Goal: Use online tool/utility: Use online tool/utility

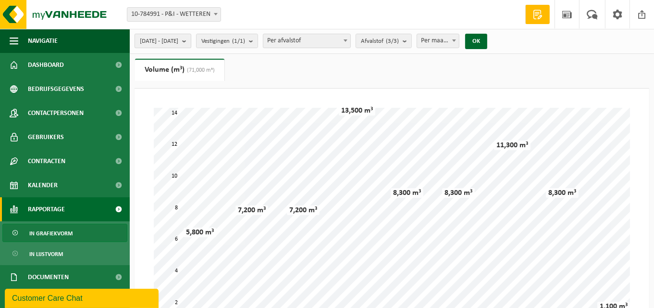
click at [191, 43] on b "submit" at bounding box center [186, 40] width 9 height 13
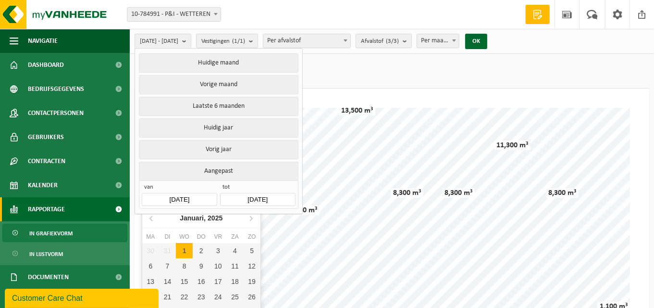
click at [200, 193] on input "2025-01-01" at bounding box center [179, 199] width 75 height 13
click at [151, 217] on icon at bounding box center [151, 217] width 15 height 15
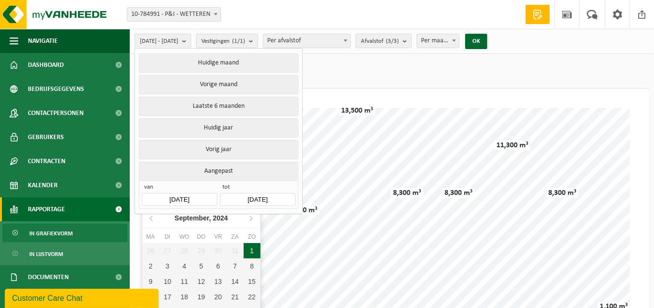
click at [251, 248] on div "1" at bounding box center [252, 250] width 17 height 15
type input "2024-09-01"
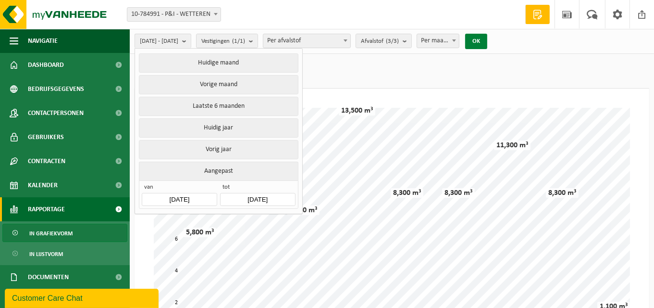
click at [488, 44] on button "OK" at bounding box center [476, 41] width 22 height 15
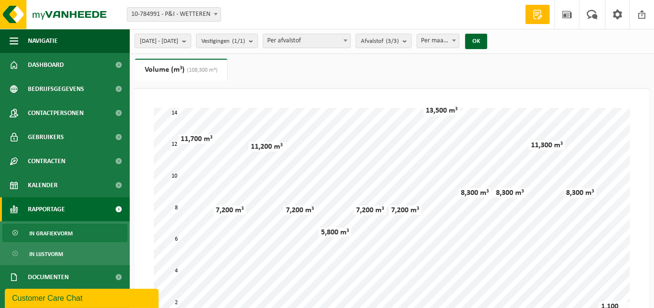
drag, startPoint x: 661, startPoint y: 0, endPoint x: 374, endPoint y: 6, distance: 286.7
click at [374, 6] on div "Vestiging: 10-784991 - P&I - WETTEREN 10-784991 - P&I - WETTEREN Welkom ALAIN D…" at bounding box center [327, 14] width 654 height 29
click at [351, 40] on span at bounding box center [346, 40] width 10 height 13
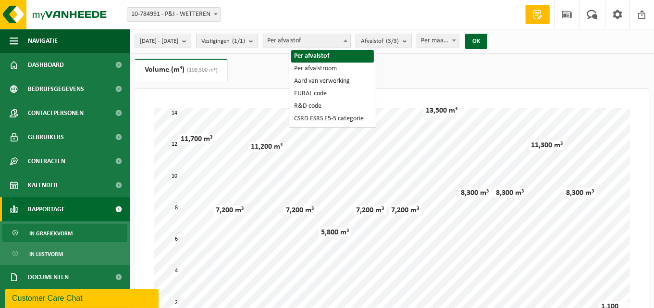
click at [351, 40] on span at bounding box center [346, 40] width 10 height 13
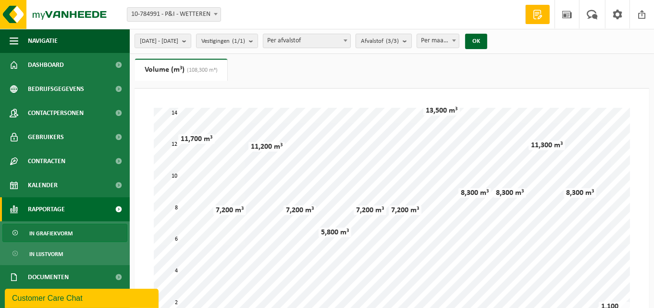
click at [412, 42] on b "submit" at bounding box center [407, 40] width 9 height 13
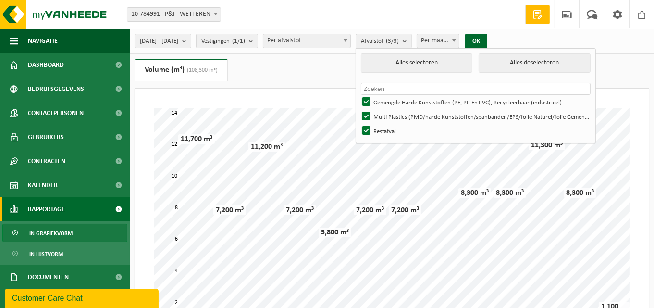
click at [638, 141] on div "Even geduld. Door de grote hoeveelheid gegevens duurt het laden even. okt '24 n…" at bounding box center [392, 228] width 496 height 260
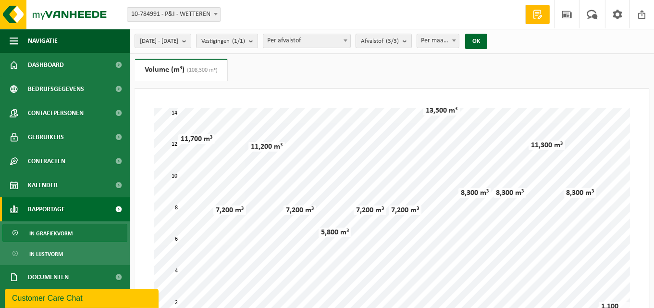
click at [412, 42] on b "submit" at bounding box center [407, 40] width 9 height 13
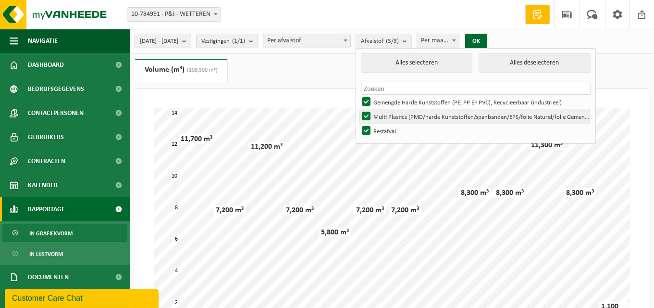
click at [391, 114] on label "Multi Plastics (PMD/harde Kunststoffen/spanbanden/EPS/folie Naturel/folie Gemen…" at bounding box center [475, 116] width 230 height 14
click at [359, 109] on input "Multi Plastics (PMD/harde Kunststoffen/spanbanden/EPS/folie Naturel/folie Gemen…" at bounding box center [358, 109] width 0 height 0
checkbox input "false"
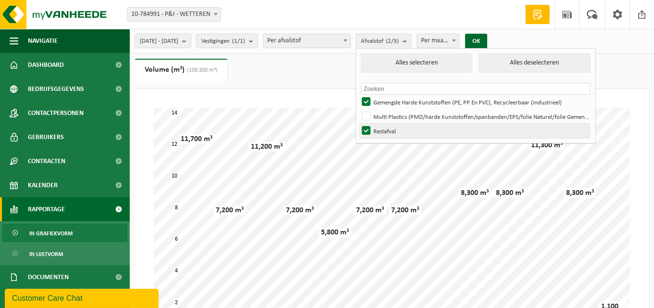
click at [393, 127] on label "Restafval" at bounding box center [475, 131] width 230 height 14
click at [359, 124] on input "Restafval" at bounding box center [358, 123] width 0 height 0
checkbox input "false"
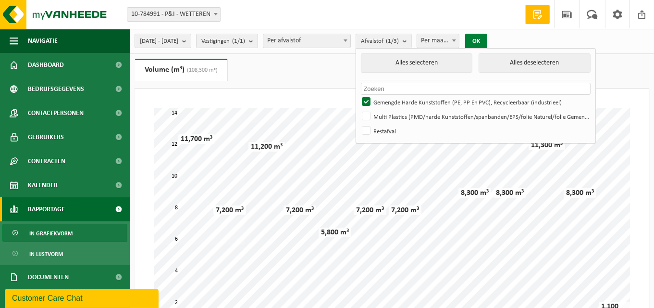
click at [488, 41] on button "OK" at bounding box center [476, 41] width 22 height 15
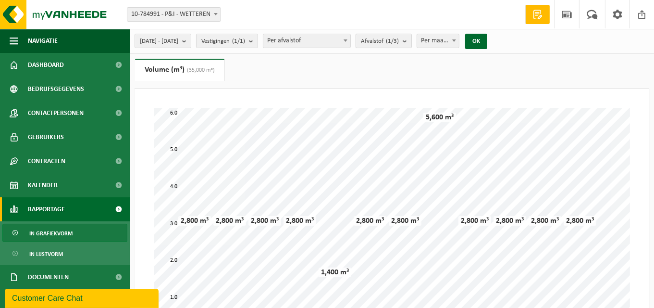
click at [399, 39] on span "Afvalstof (1/3)" at bounding box center [380, 41] width 38 height 14
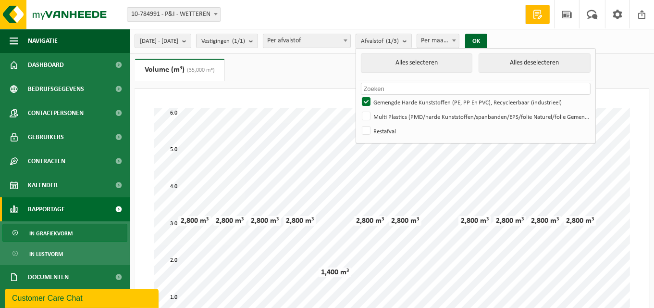
click at [412, 40] on b "submit" at bounding box center [407, 41] width 9 height 14
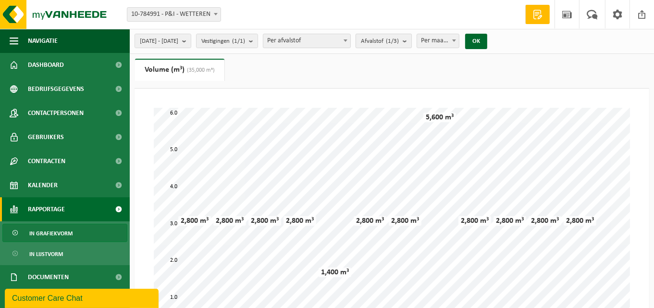
click at [412, 42] on b "submit" at bounding box center [407, 40] width 9 height 13
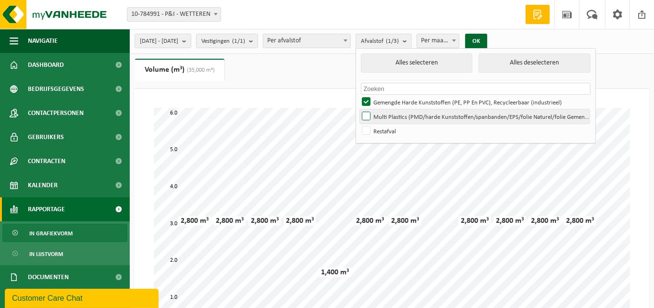
click at [397, 113] on label "Multi Plastics (PMD/harde Kunststoffen/spanbanden/EPS/folie Naturel/folie Gemen…" at bounding box center [475, 116] width 230 height 14
click at [359, 109] on input "Multi Plastics (PMD/harde Kunststoffen/spanbanden/EPS/folie Naturel/folie Gemen…" at bounding box center [358, 109] width 0 height 0
checkbox input "true"
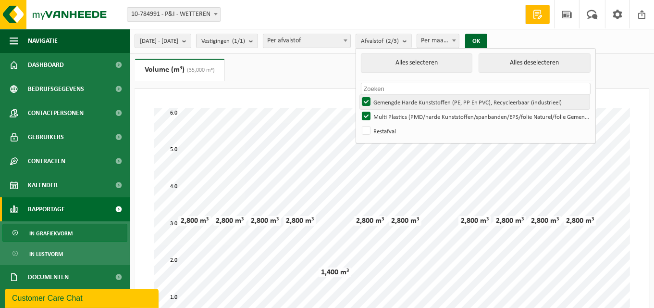
click at [393, 97] on label "Gemengde Harde Kunststoffen (PE, PP En PVC), Recycleerbaar (industrieel)" at bounding box center [475, 102] width 230 height 14
click at [359, 95] on input "Gemengde Harde Kunststoffen (PE, PP En PVC), Recycleerbaar (industrieel)" at bounding box center [358, 94] width 0 height 0
checkbox input "false"
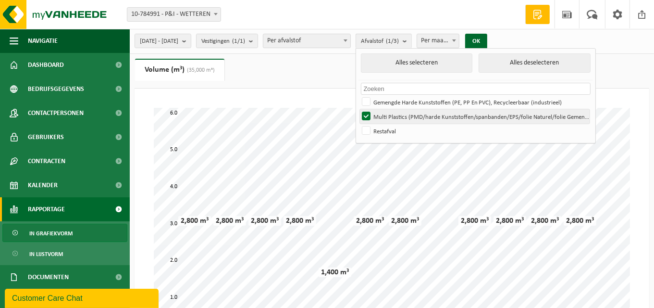
click at [392, 114] on label "Multi Plastics (PMD/harde Kunststoffen/spanbanden/EPS/folie Naturel/folie Gemen…" at bounding box center [475, 116] width 230 height 14
click at [359, 109] on input "Multi Plastics (PMD/harde Kunststoffen/spanbanden/EPS/folie Naturel/folie Gemen…" at bounding box center [358, 109] width 0 height 0
checkbox input "false"
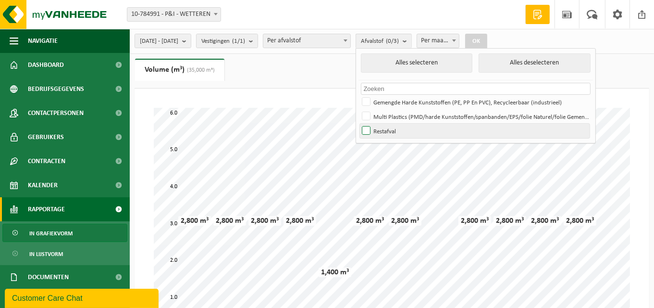
click at [392, 129] on label "Restafval" at bounding box center [475, 131] width 230 height 14
click at [359, 124] on input "Restafval" at bounding box center [358, 123] width 0 height 0
checkbox input "true"
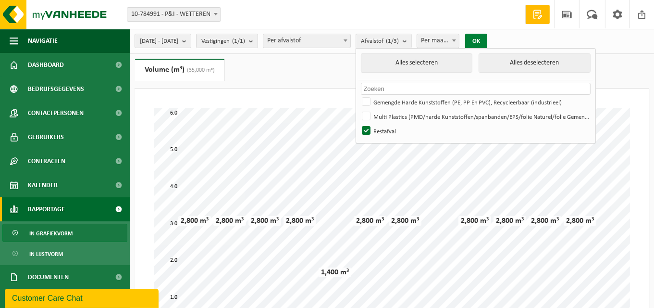
click at [488, 42] on button "OK" at bounding box center [476, 41] width 22 height 15
